Goal: Navigation & Orientation: Find specific page/section

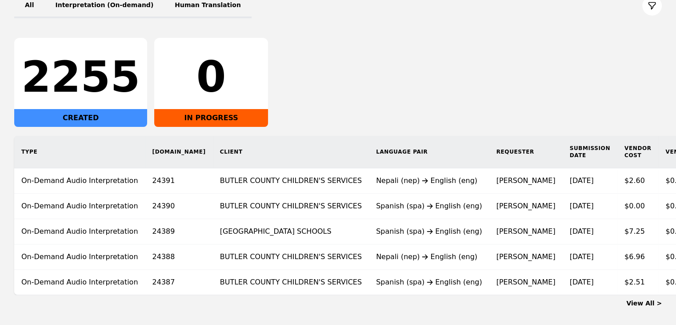
scroll to position [133, 0]
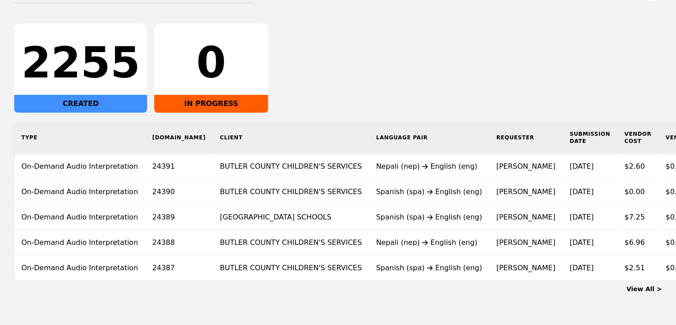
click at [648, 292] on link "View All >" at bounding box center [644, 288] width 36 height 7
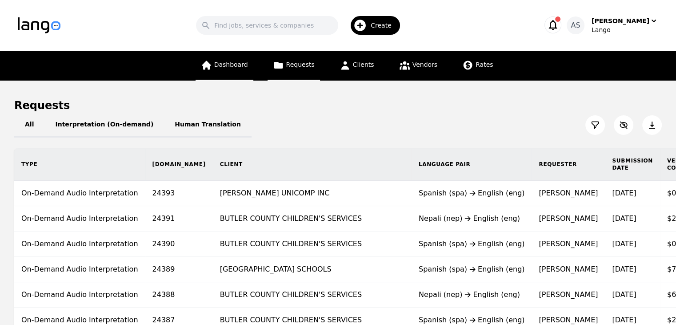
click at [245, 68] on span "Dashboard" at bounding box center [231, 64] width 34 height 7
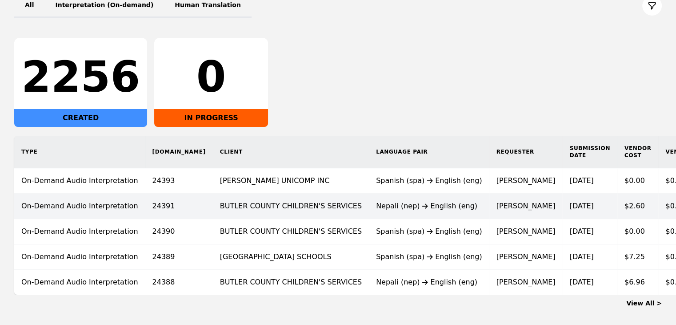
scroll to position [133, 0]
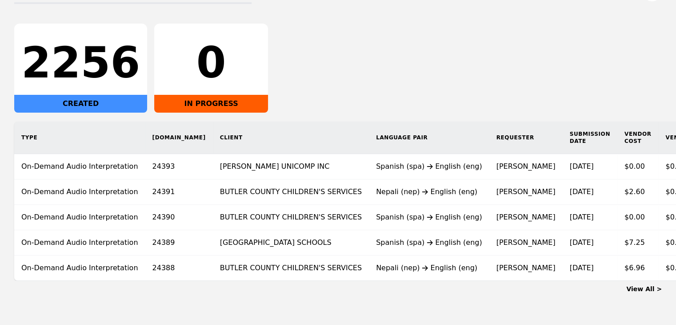
click at [654, 292] on link "View All >" at bounding box center [644, 288] width 36 height 7
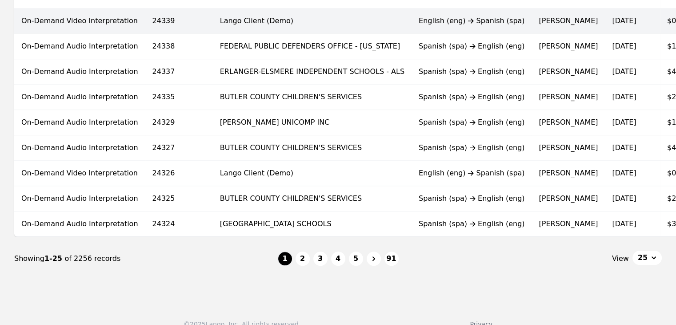
scroll to position [578, 0]
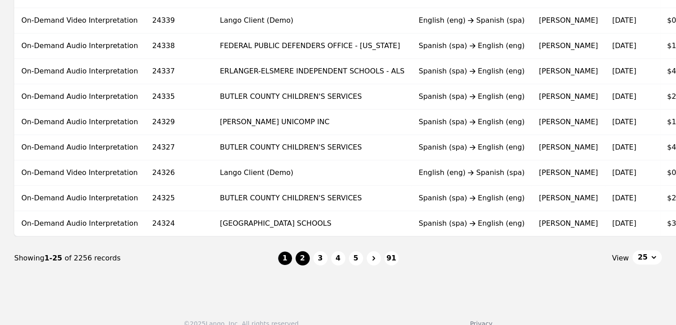
click at [305, 264] on button "2" at bounding box center [303, 258] width 14 height 14
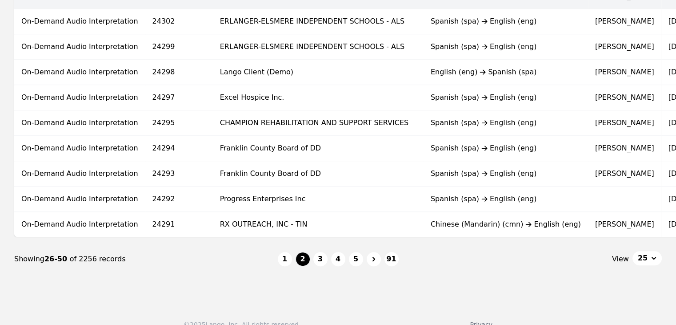
scroll to position [578, 0]
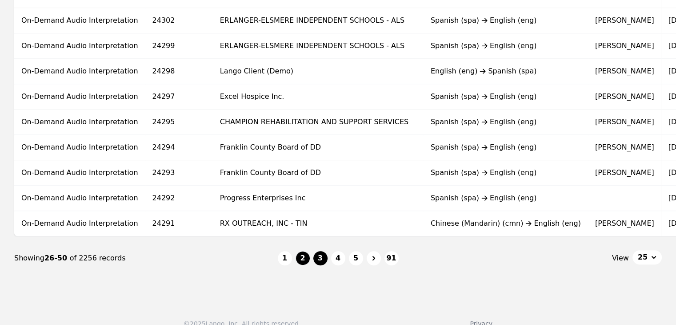
click at [316, 265] on button "3" at bounding box center [320, 258] width 14 height 14
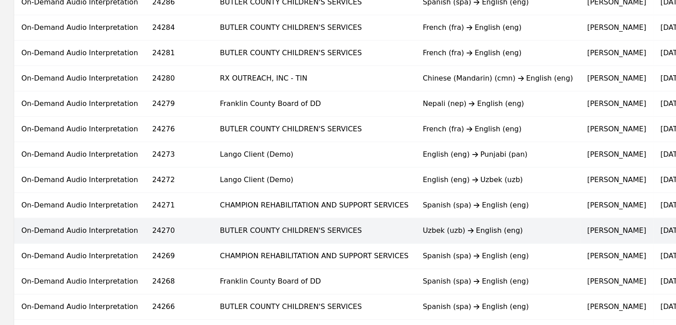
scroll to position [356, 0]
